Goal: Information Seeking & Learning: Find specific fact

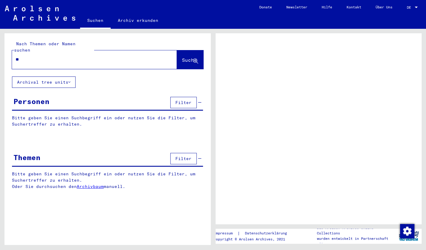
type input "***"
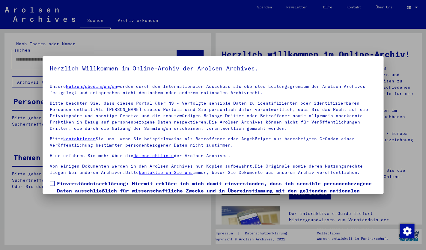
scroll to position [36, 0]
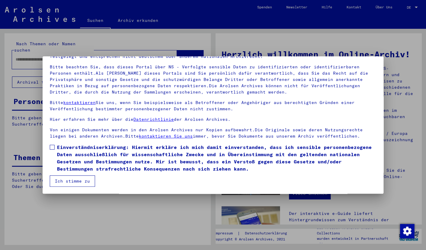
click at [55, 145] on label "Einverständniserklärung: Hiermit erkläre ich mich damit einverstanden, dass ich…" at bounding box center [213, 158] width 326 height 29
click at [72, 185] on button "Ich stimme zu" at bounding box center [72, 180] width 45 height 11
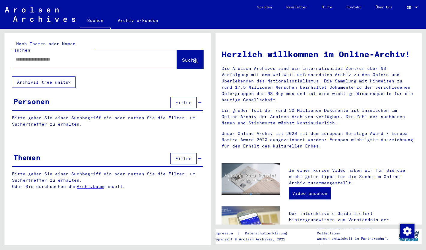
click at [59, 56] on input "text" at bounding box center [87, 59] width 143 height 6
click at [183, 57] on span "Suche" at bounding box center [189, 60] width 15 height 6
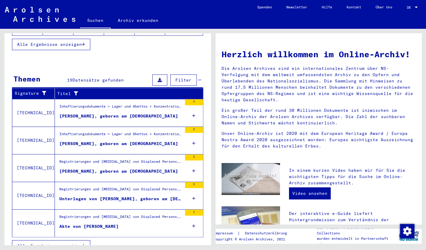
scroll to position [169, 0]
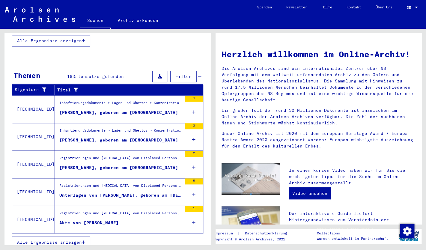
click at [152, 109] on div "[PERSON_NAME], geboren am [DEMOGRAPHIC_DATA]" at bounding box center [118, 112] width 119 height 6
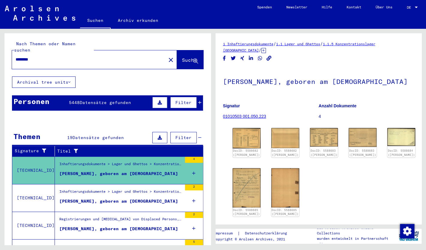
click at [62, 56] on input "********" at bounding box center [89, 59] width 147 height 6
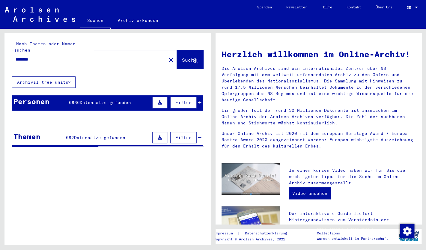
click at [91, 56] on input "********" at bounding box center [87, 59] width 143 height 6
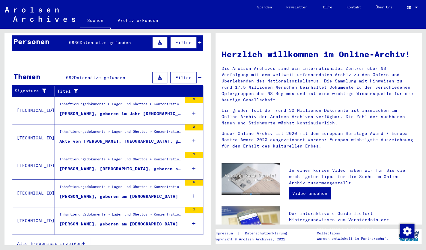
scroll to position [61, 0]
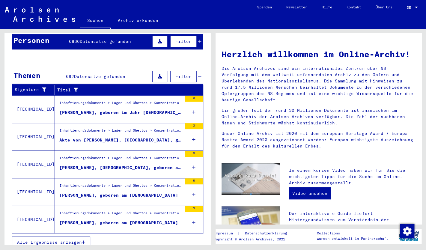
click at [57, 239] on span "Alle Ergebnisse anzeigen" at bounding box center [49, 241] width 65 height 5
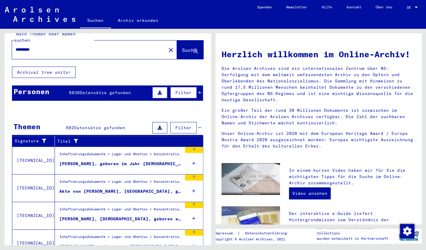
scroll to position [0, 0]
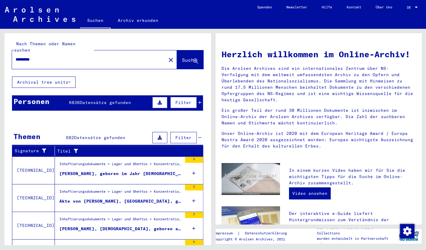
click at [43, 77] on button "Archival tree units" at bounding box center [44, 81] width 64 height 11
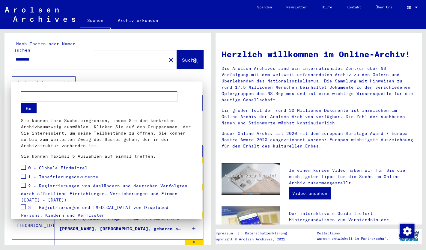
click at [48, 55] on div at bounding box center [213, 125] width 426 height 250
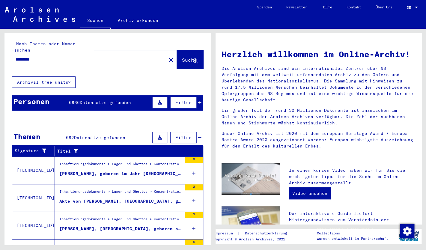
click at [48, 56] on input "********" at bounding box center [87, 59] width 143 height 6
type input "**********"
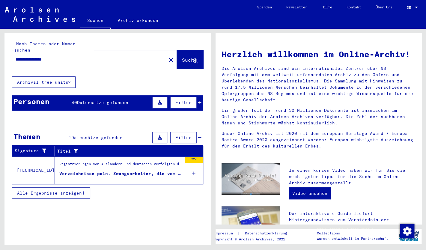
click at [144, 171] on div "Verzeichnisse poln. Zwangsarbeiter, die vom Arbeitsamt [GEOGRAPHIC_DATA] mit ve…" at bounding box center [120, 174] width 123 height 6
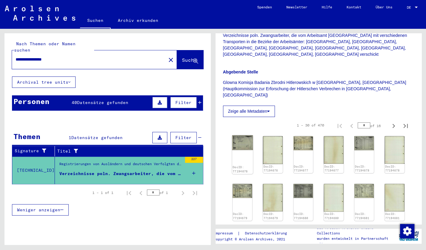
scroll to position [184, 0]
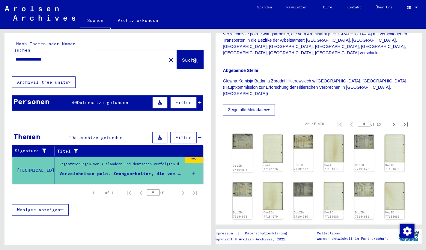
click at [244, 134] on div "DocID: 77194676" at bounding box center [242, 153] width 21 height 39
click at [246, 134] on img at bounding box center [242, 141] width 21 height 15
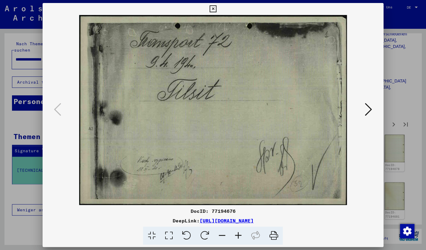
click at [370, 113] on icon at bounding box center [368, 109] width 7 height 14
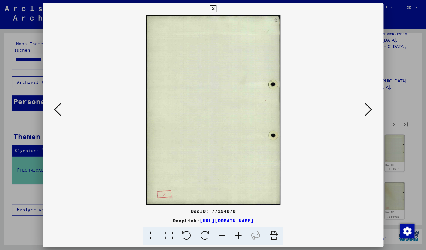
click at [370, 113] on icon at bounding box center [368, 109] width 7 height 14
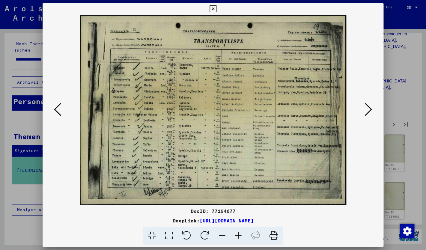
click at [370, 113] on icon at bounding box center [368, 109] width 7 height 14
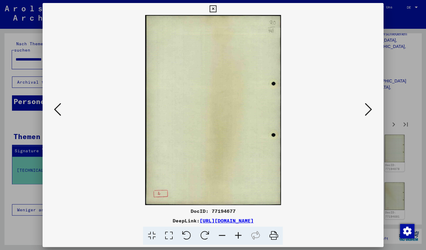
click at [370, 113] on icon at bounding box center [368, 109] width 7 height 14
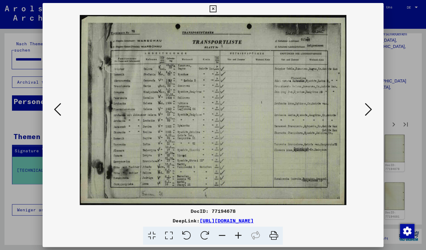
click at [370, 113] on icon at bounding box center [368, 109] width 7 height 14
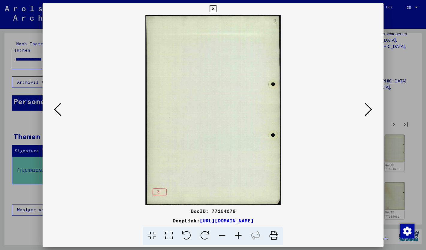
click at [370, 113] on icon at bounding box center [368, 109] width 7 height 14
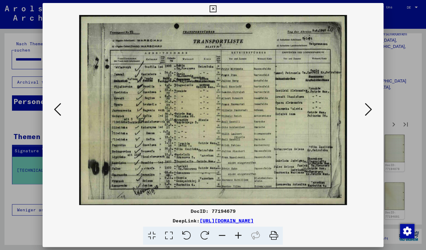
click at [370, 113] on icon at bounding box center [368, 109] width 7 height 14
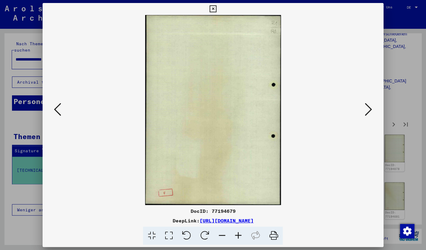
click at [370, 113] on icon at bounding box center [368, 109] width 7 height 14
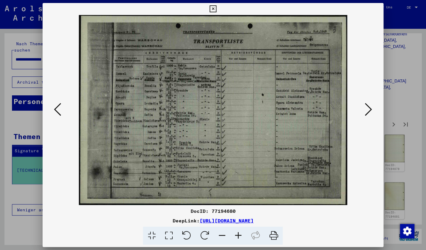
click at [370, 113] on icon at bounding box center [368, 109] width 7 height 14
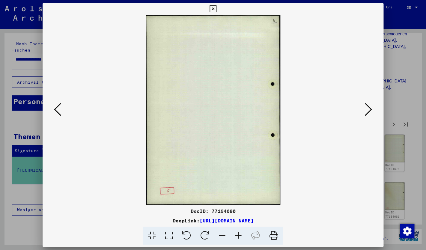
click at [370, 113] on icon at bounding box center [368, 109] width 7 height 14
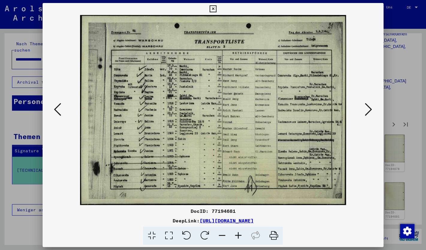
click at [370, 113] on icon at bounding box center [368, 109] width 7 height 14
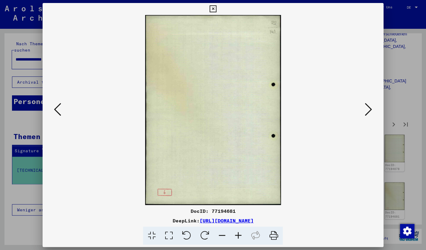
click at [370, 113] on icon at bounding box center [368, 109] width 7 height 14
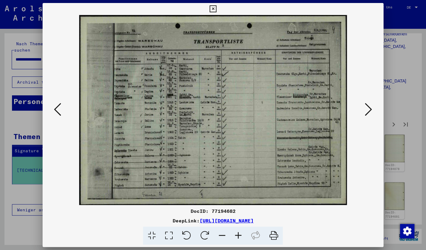
click at [370, 113] on icon at bounding box center [368, 109] width 7 height 14
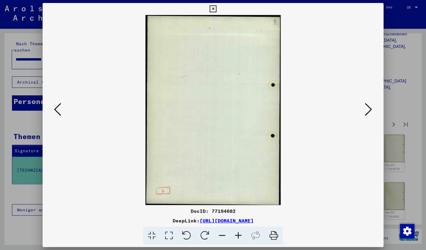
click at [370, 113] on icon at bounding box center [368, 109] width 7 height 14
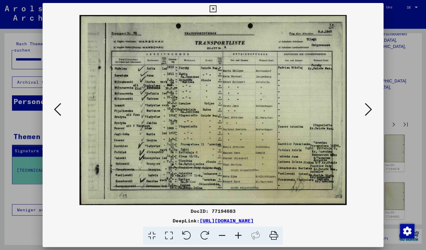
click at [370, 113] on icon at bounding box center [368, 109] width 7 height 14
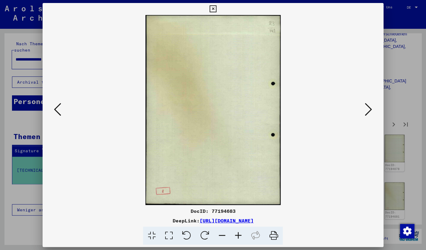
click at [370, 113] on icon at bounding box center [368, 109] width 7 height 14
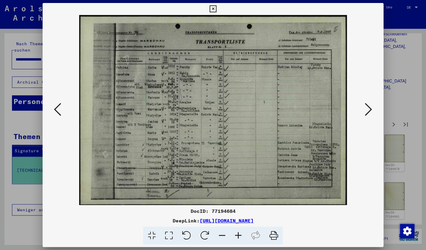
click at [370, 113] on icon at bounding box center [368, 109] width 7 height 14
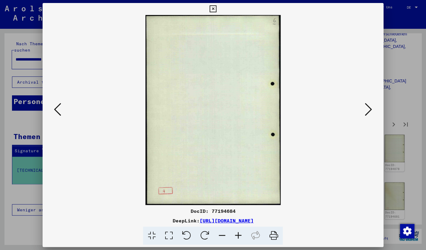
click at [370, 113] on icon at bounding box center [368, 109] width 7 height 14
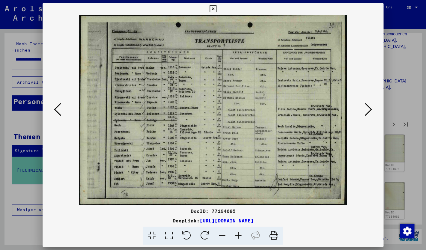
click at [370, 113] on icon at bounding box center [368, 109] width 7 height 14
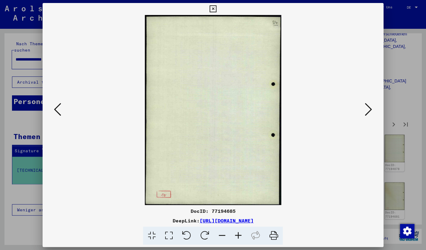
click at [370, 113] on icon at bounding box center [368, 109] width 7 height 14
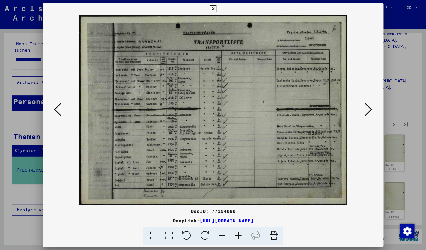
click at [370, 113] on icon at bounding box center [368, 109] width 7 height 14
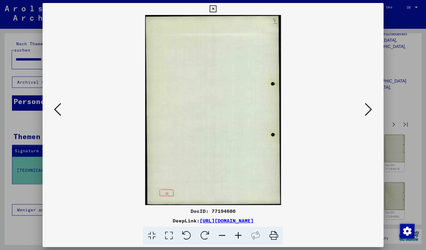
click at [370, 113] on icon at bounding box center [368, 109] width 7 height 14
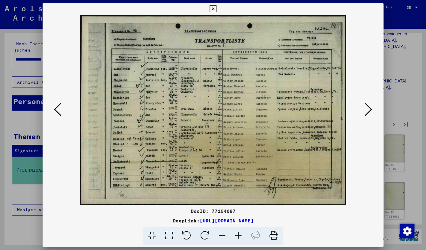
click at [367, 114] on icon at bounding box center [368, 109] width 7 height 14
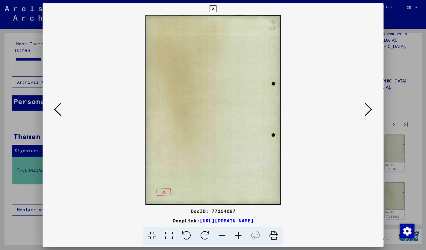
click at [366, 114] on icon at bounding box center [368, 109] width 7 height 14
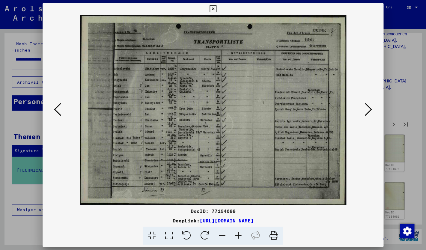
click at [366, 114] on icon at bounding box center [368, 109] width 7 height 14
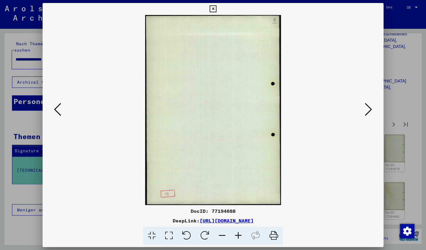
click at [366, 114] on icon at bounding box center [368, 109] width 7 height 14
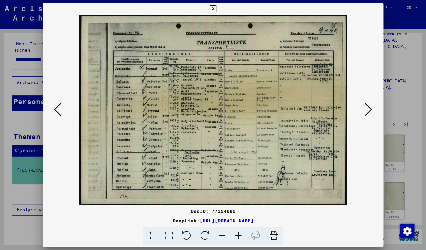
click at [366, 114] on icon at bounding box center [368, 109] width 7 height 14
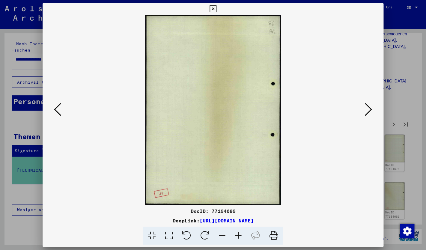
click at [366, 114] on icon at bounding box center [368, 109] width 7 height 14
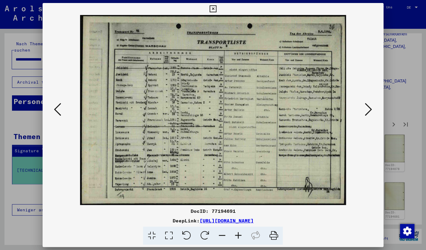
click at [366, 114] on icon at bounding box center [368, 109] width 7 height 14
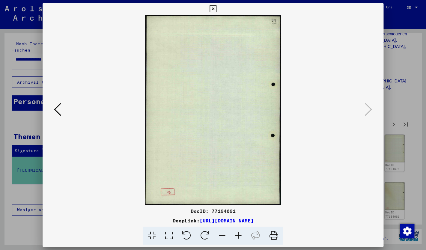
click at [55, 110] on icon at bounding box center [57, 109] width 7 height 14
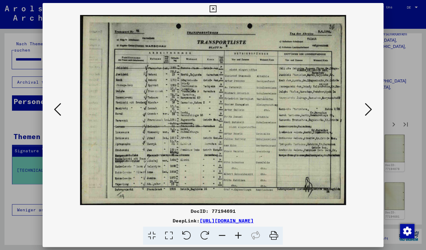
click at [61, 109] on button at bounding box center [57, 109] width 11 height 17
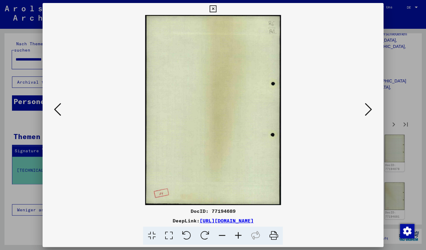
click at [61, 109] on button at bounding box center [57, 109] width 11 height 17
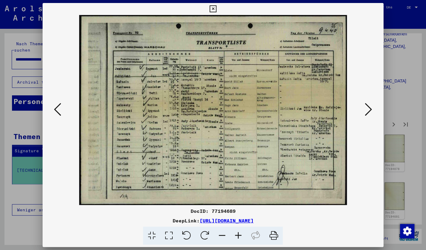
click at [216, 8] on icon at bounding box center [212, 8] width 7 height 7
